Goal: Navigation & Orientation: Find specific page/section

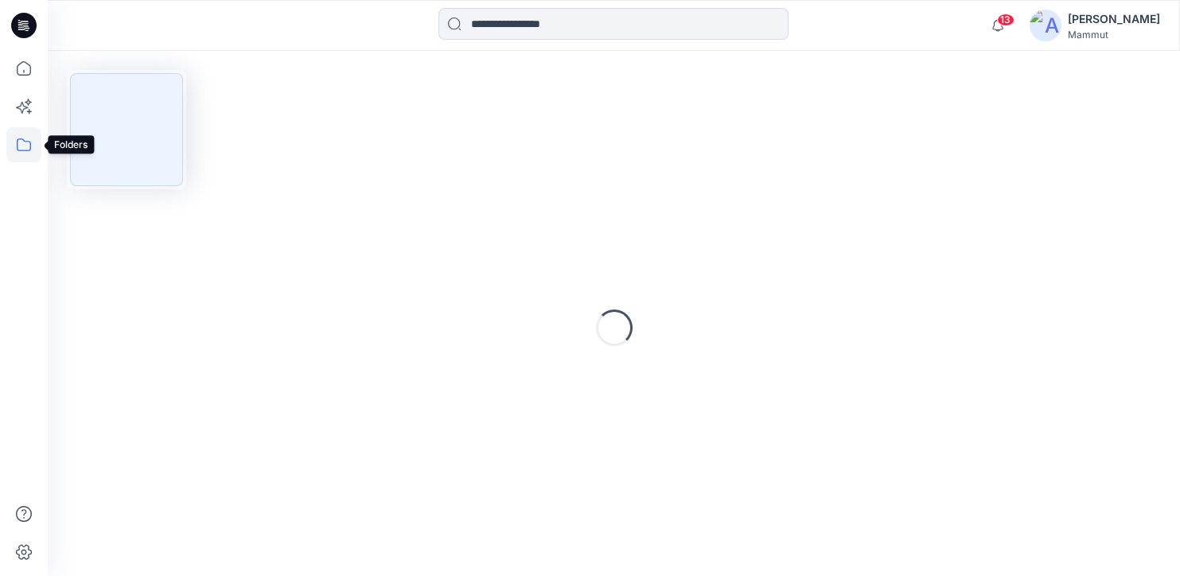
click at [26, 144] on icon at bounding box center [23, 144] width 35 height 35
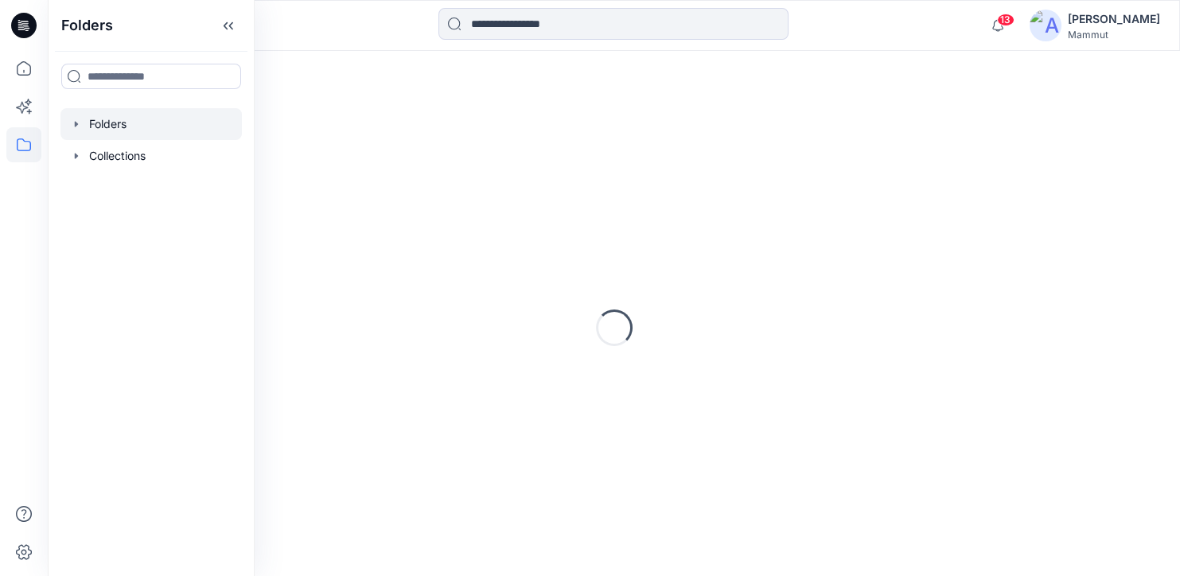
click at [107, 128] on div at bounding box center [150, 124] width 181 height 32
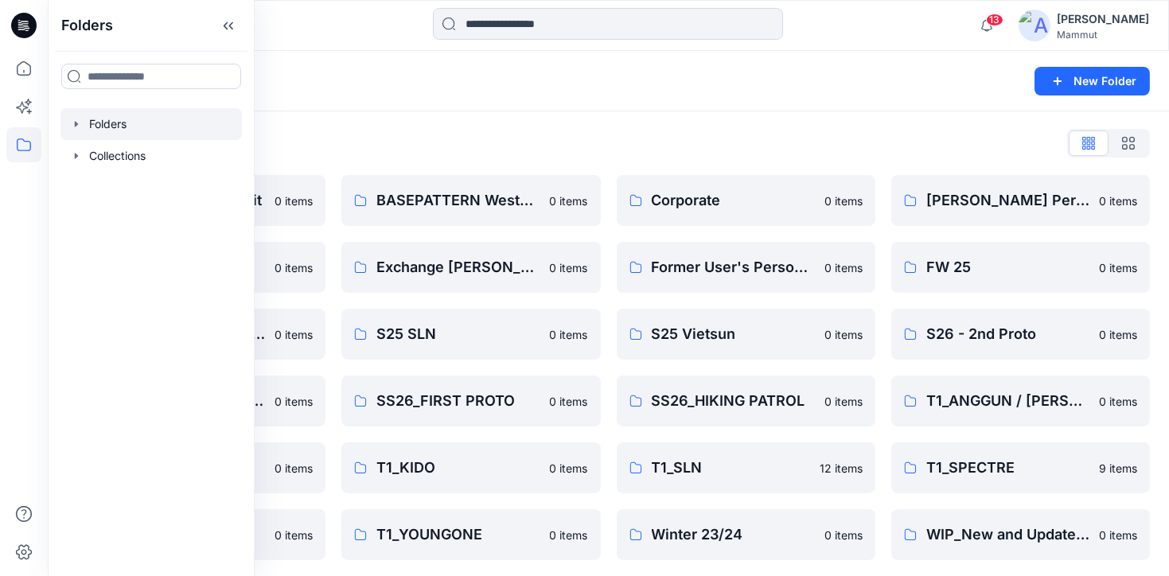
click at [556, 154] on div "Folders List" at bounding box center [608, 142] width 1083 height 25
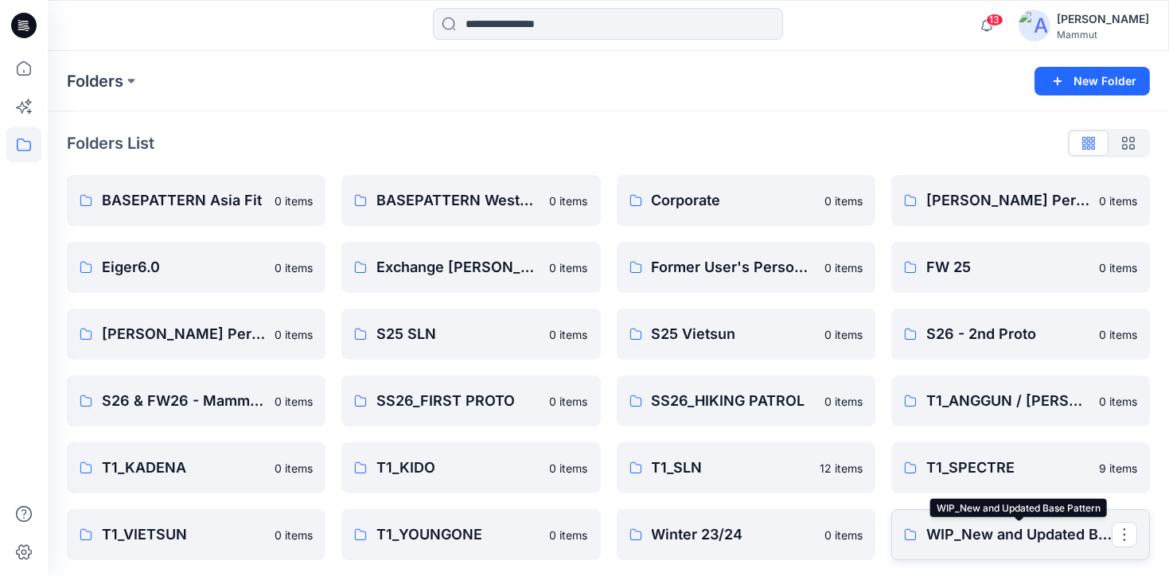
click at [957, 538] on p "WIP_New and Updated Base Pattern" at bounding box center [1018, 534] width 185 height 22
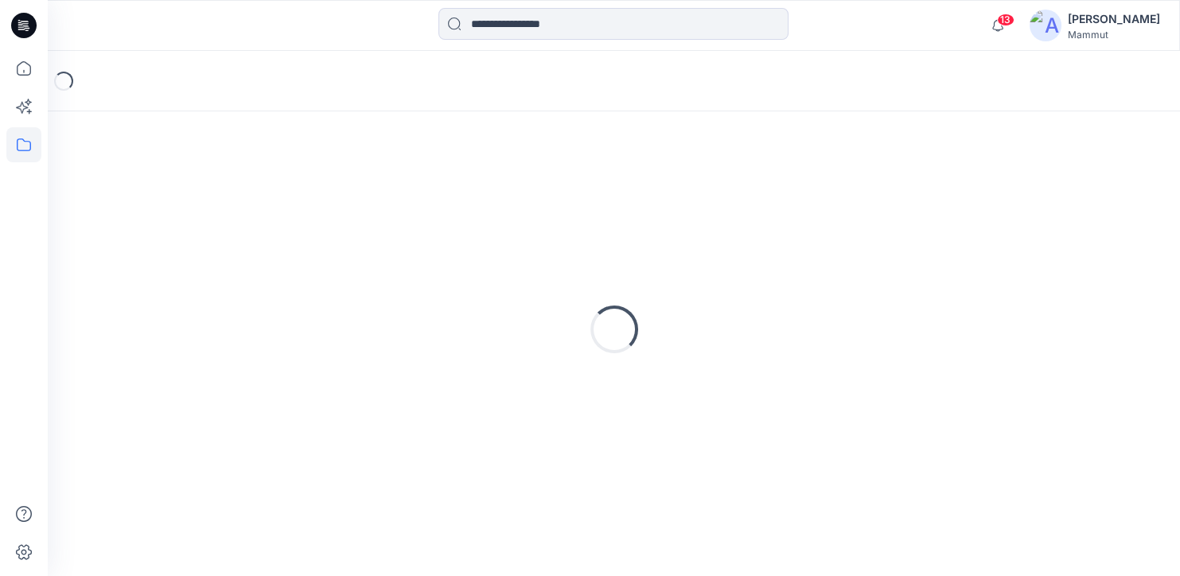
click at [128, 183] on div "Loading..." at bounding box center [614, 329] width 1094 height 398
click at [27, 143] on icon at bounding box center [23, 144] width 35 height 35
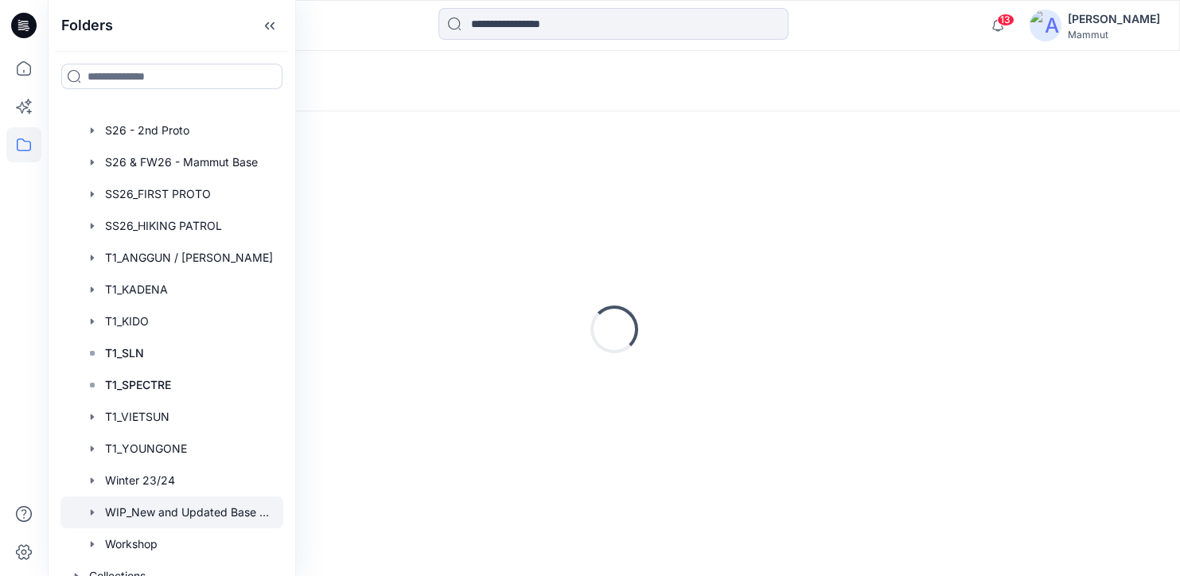
scroll to position [375, 0]
click at [181, 505] on div at bounding box center [171, 512] width 223 height 32
click at [606, 243] on div "Loading..." at bounding box center [614, 329] width 1094 height 398
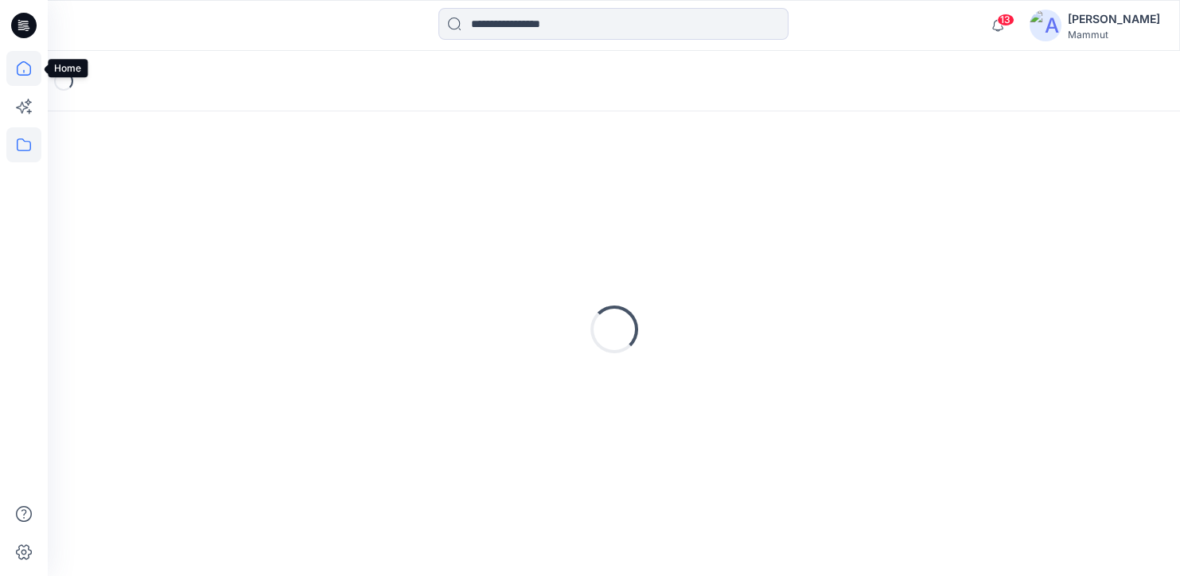
click at [21, 63] on icon at bounding box center [24, 68] width 14 height 14
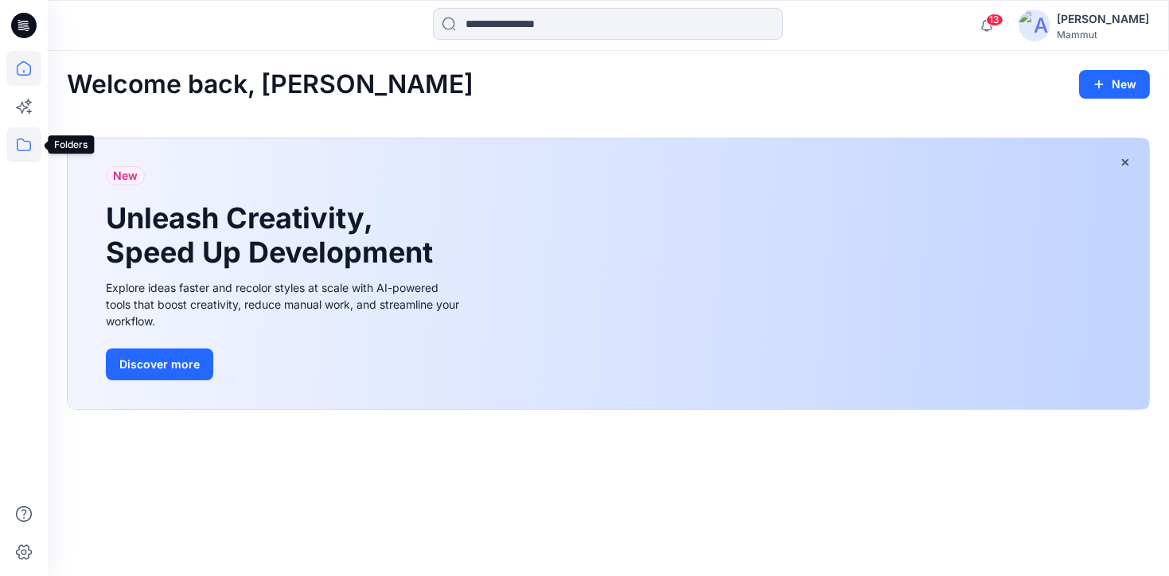
click at [17, 154] on icon at bounding box center [23, 144] width 35 height 35
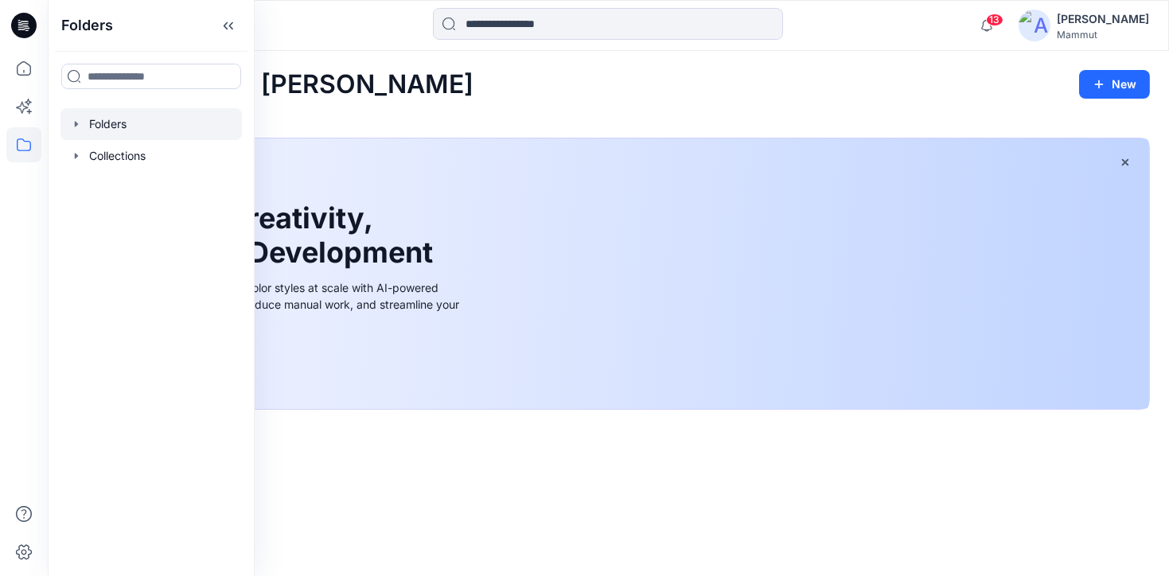
click at [109, 122] on div at bounding box center [150, 124] width 181 height 32
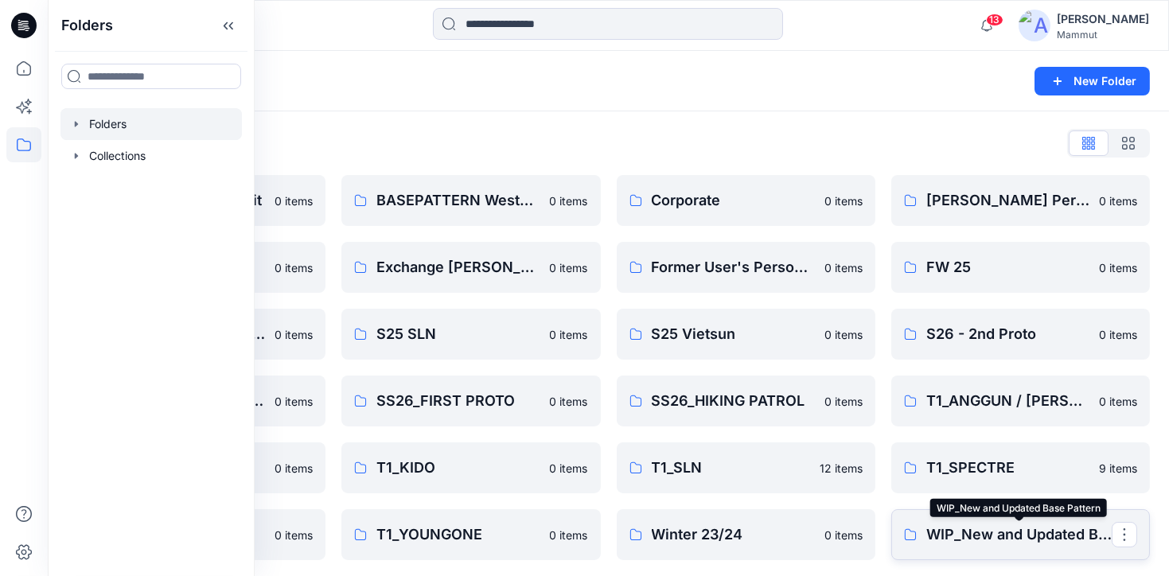
click at [1006, 539] on p "WIP_New and Updated Base Pattern" at bounding box center [1018, 534] width 185 height 22
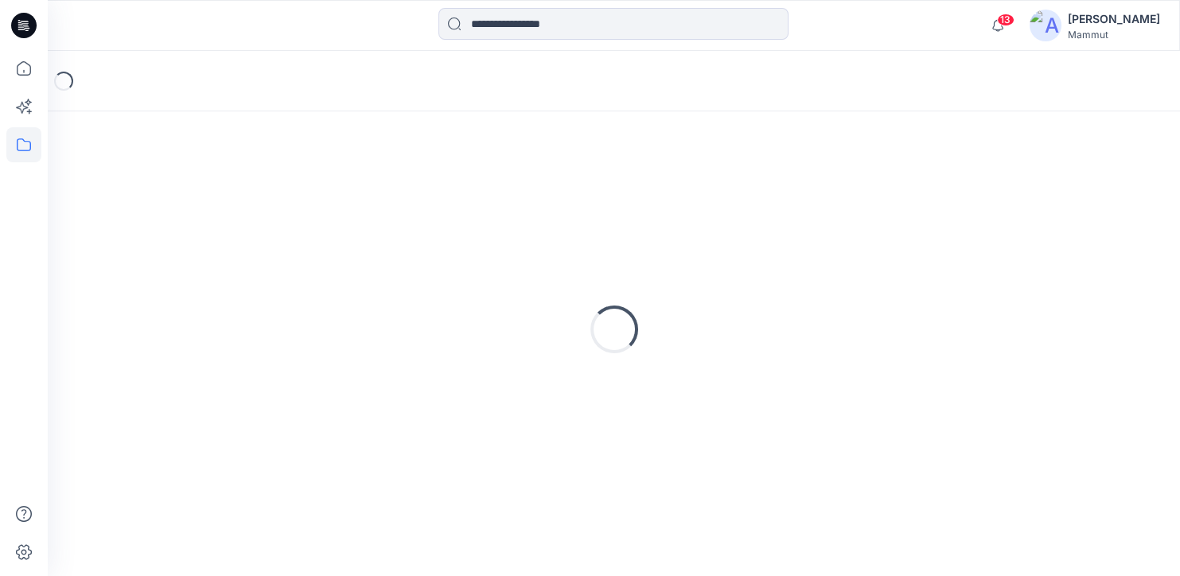
click at [1130, 20] on div "[PERSON_NAME]" at bounding box center [1114, 19] width 92 height 19
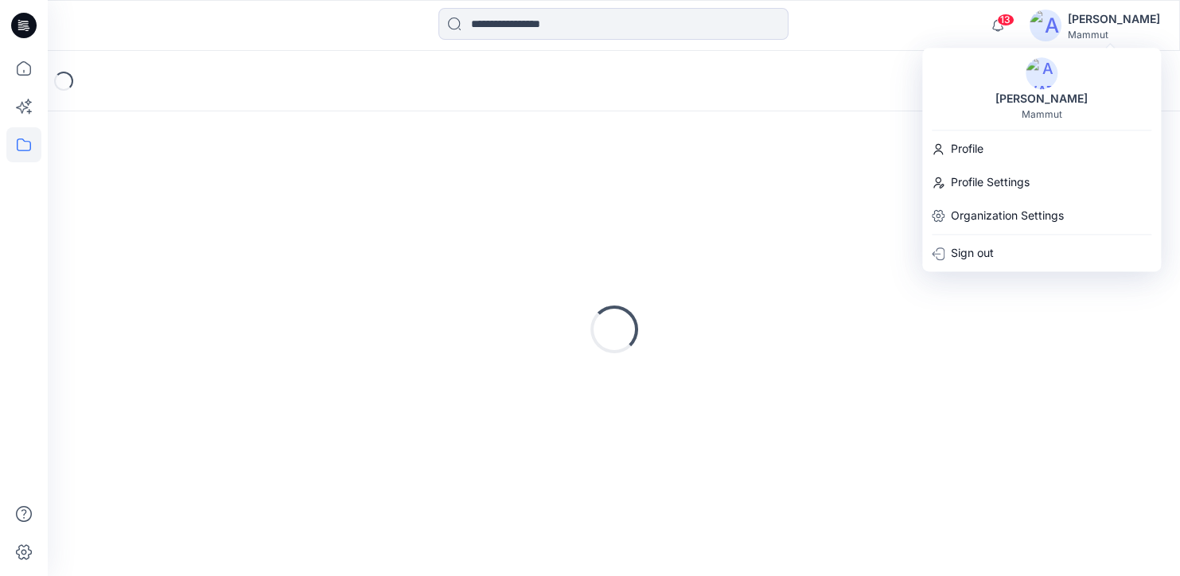
click at [1029, 87] on div "[PERSON_NAME]" at bounding box center [1041, 88] width 239 height 63
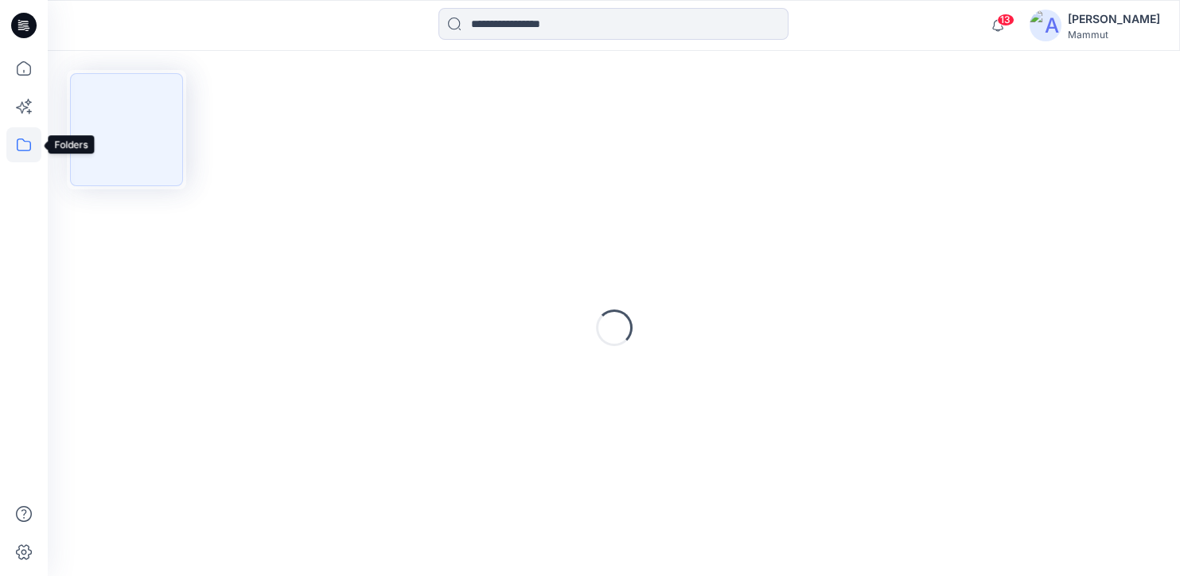
click at [25, 150] on icon at bounding box center [23, 144] width 35 height 35
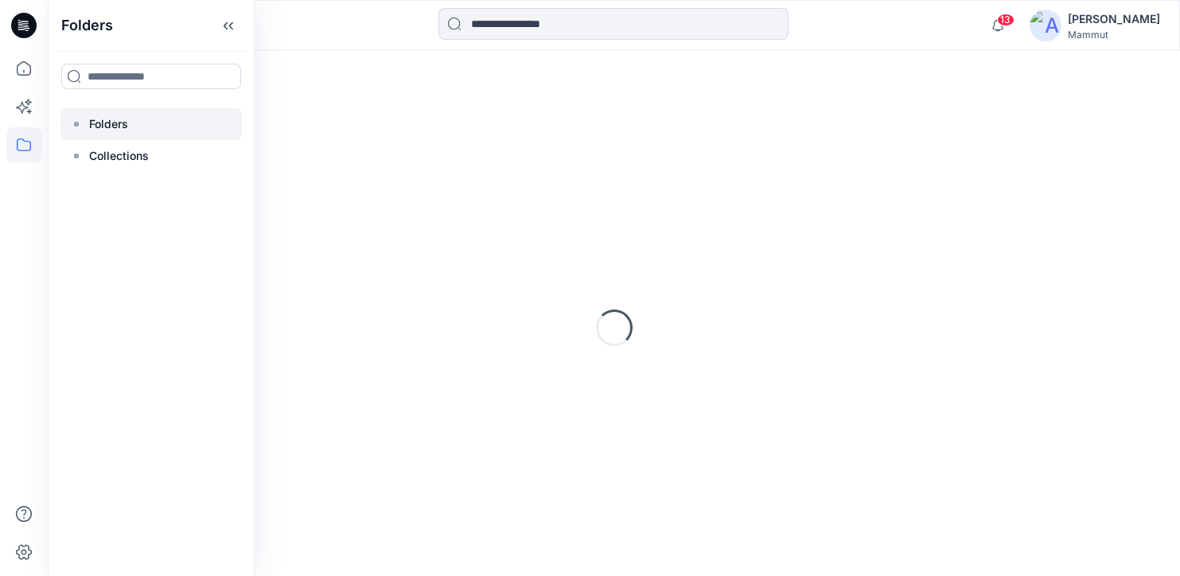
click at [103, 116] on p "Folders" at bounding box center [108, 124] width 39 height 19
